Goal: Task Accomplishment & Management: Manage account settings

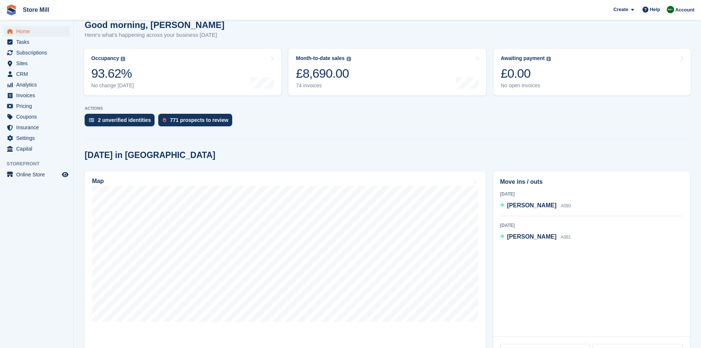
scroll to position [68, 0]
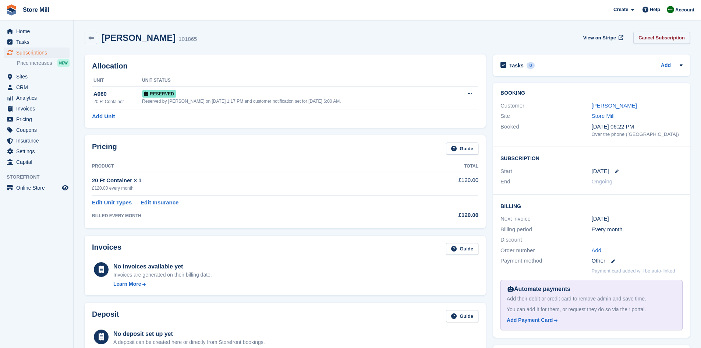
click at [670, 40] on link "Cancel Subscription" at bounding box center [661, 38] width 57 height 12
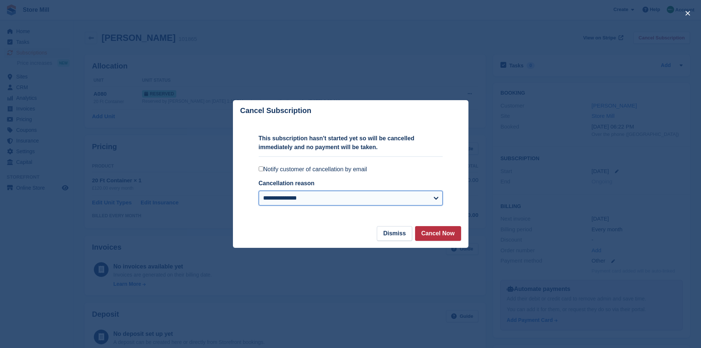
click at [426, 202] on select "**********" at bounding box center [351, 198] width 184 height 15
select select "**********"
click at [259, 191] on select "**********" at bounding box center [351, 198] width 184 height 15
click at [436, 240] on button "Cancel Now" at bounding box center [438, 233] width 46 height 15
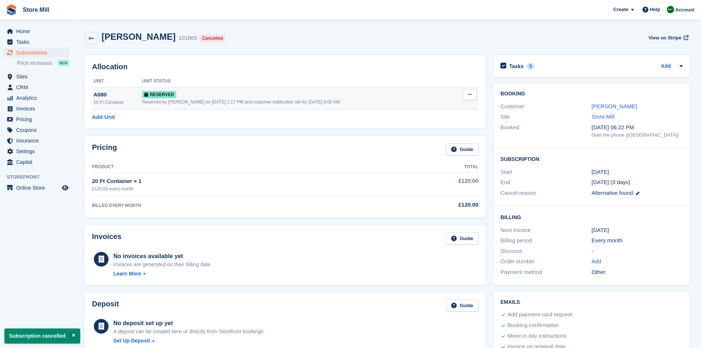
click at [468, 95] on icon at bounding box center [470, 94] width 4 height 5
click at [433, 124] on p "Deallocate" at bounding box center [441, 125] width 64 height 10
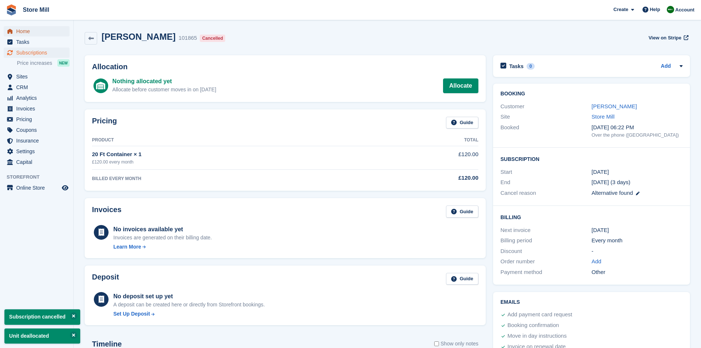
click at [35, 33] on span "Home" at bounding box center [38, 31] width 44 height 10
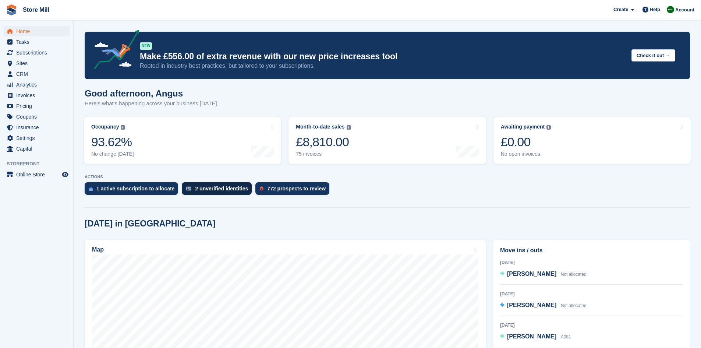
click at [228, 188] on div "2 unverified identities" at bounding box center [221, 188] width 53 height 6
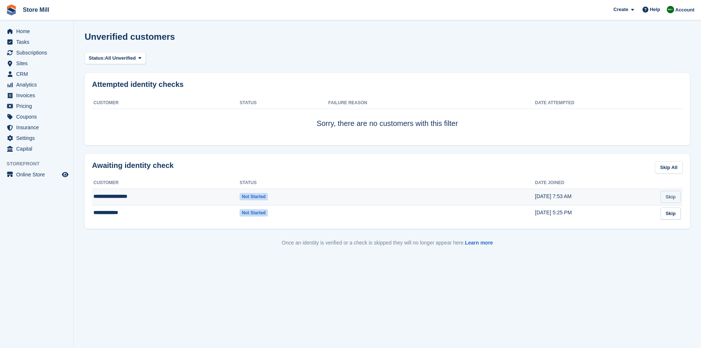
click at [675, 199] on link "Skip" at bounding box center [670, 197] width 20 height 12
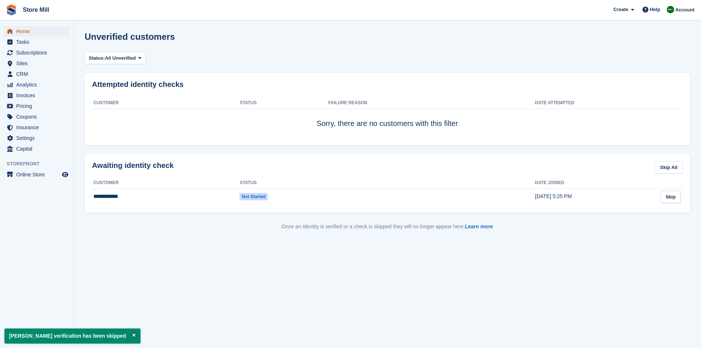
click at [30, 35] on span "Home" at bounding box center [38, 31] width 44 height 10
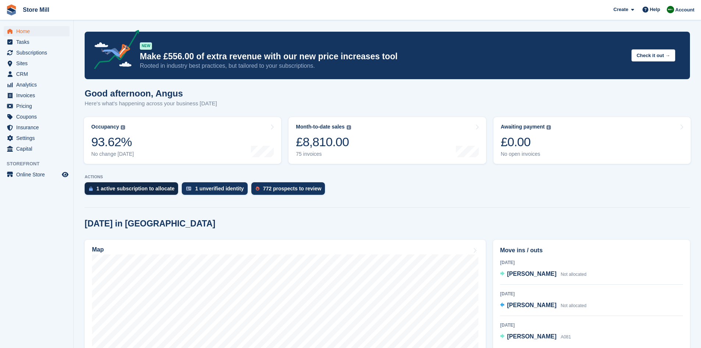
click at [131, 191] on div "1 active subscription to allocate" at bounding box center [135, 188] width 78 height 6
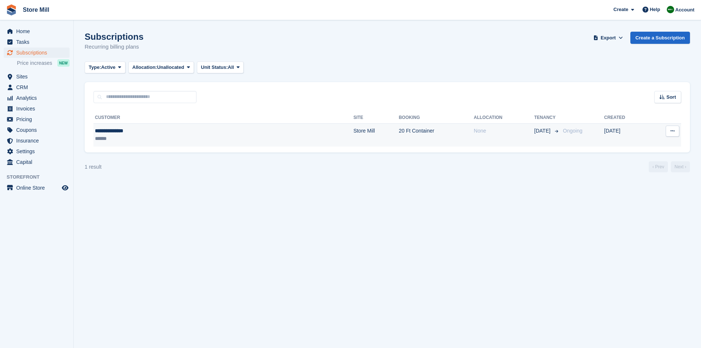
click at [672, 133] on icon at bounding box center [672, 130] width 4 height 5
click at [399, 128] on td "20 Ft Container" at bounding box center [436, 134] width 75 height 23
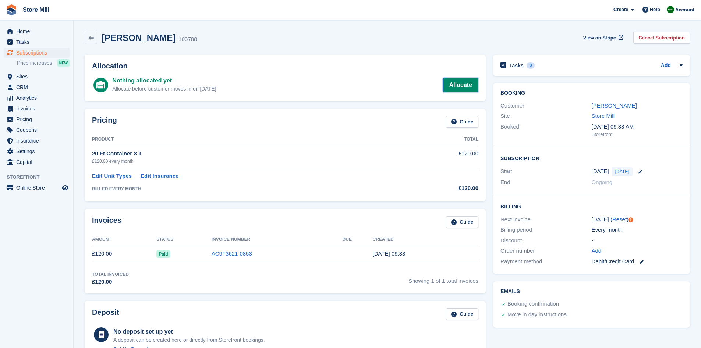
click at [464, 88] on link "Allocate" at bounding box center [460, 85] width 35 height 15
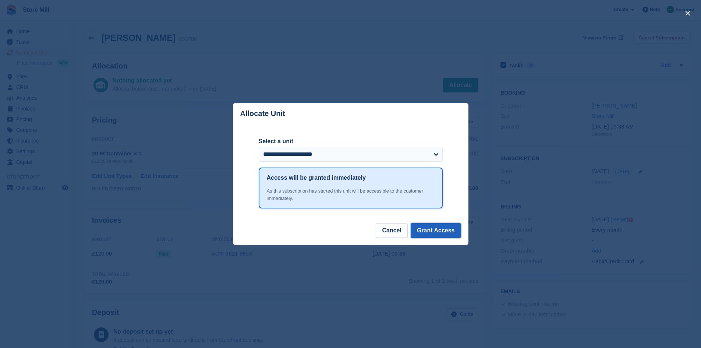
click at [455, 233] on button "Grant Access" at bounding box center [436, 230] width 50 height 15
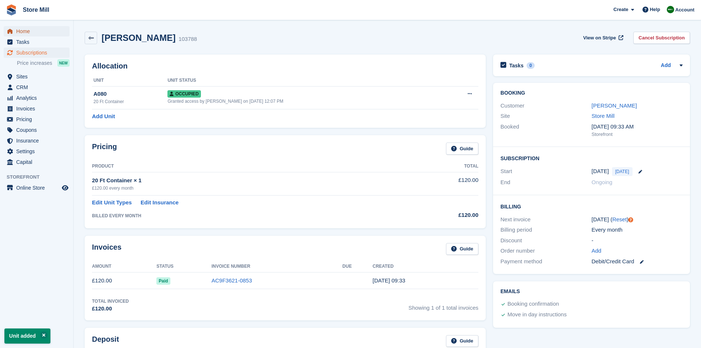
click at [40, 32] on span "Home" at bounding box center [38, 31] width 44 height 10
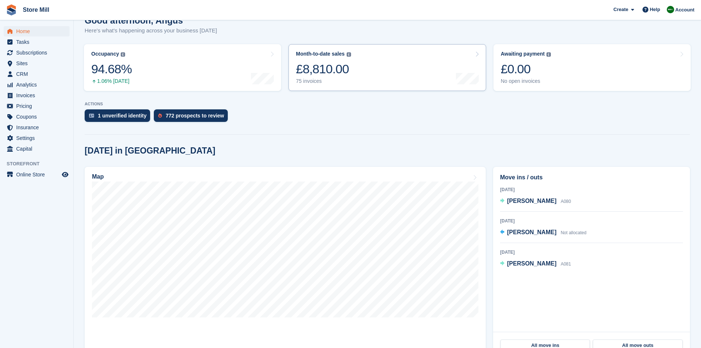
scroll to position [73, 0]
